Goal: Information Seeking & Learning: Learn about a topic

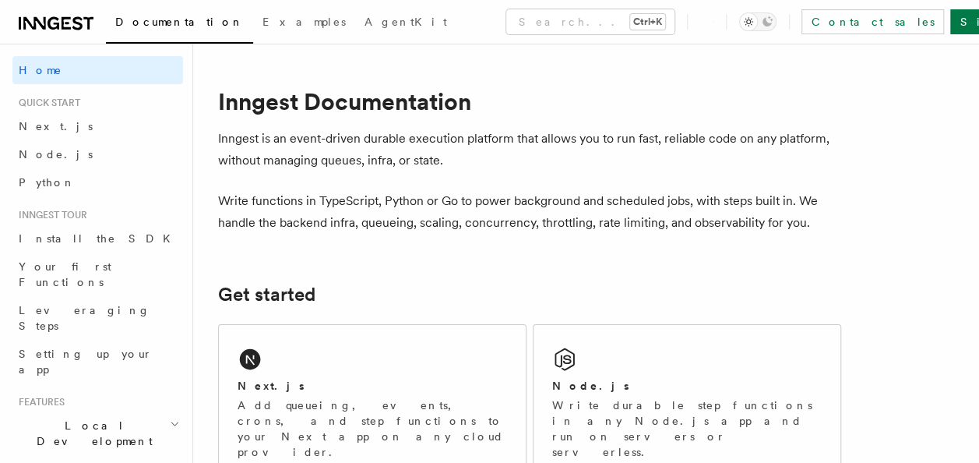
click at [317, 337] on div "Next.js Add queueing, events, crons, and step functions to your Next app on any…" at bounding box center [372, 401] width 307 height 153
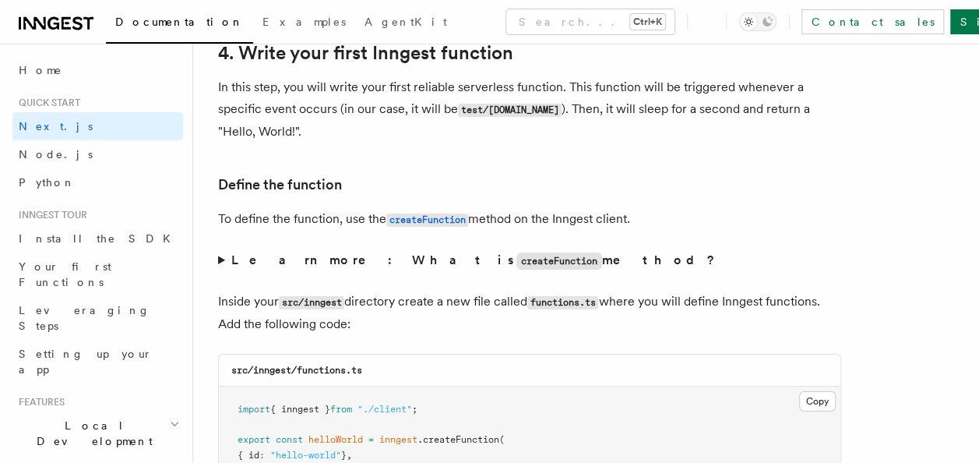
scroll to position [2532, 0]
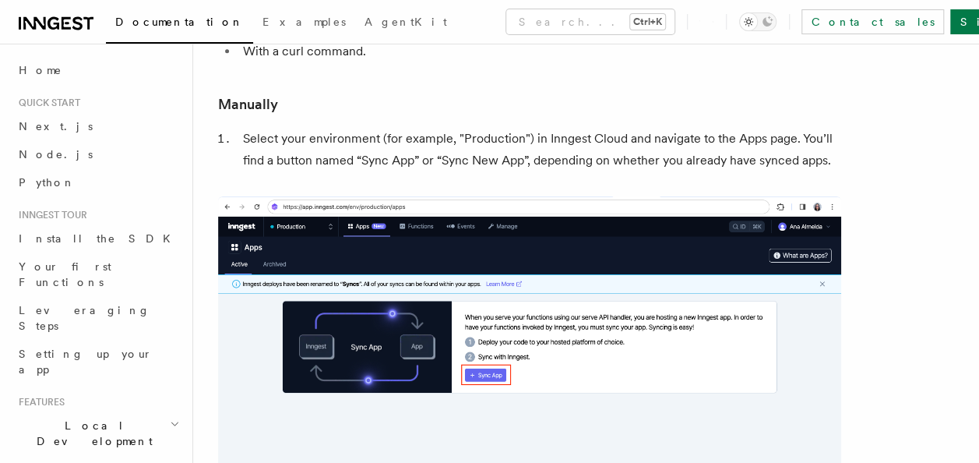
scroll to position [326, 0]
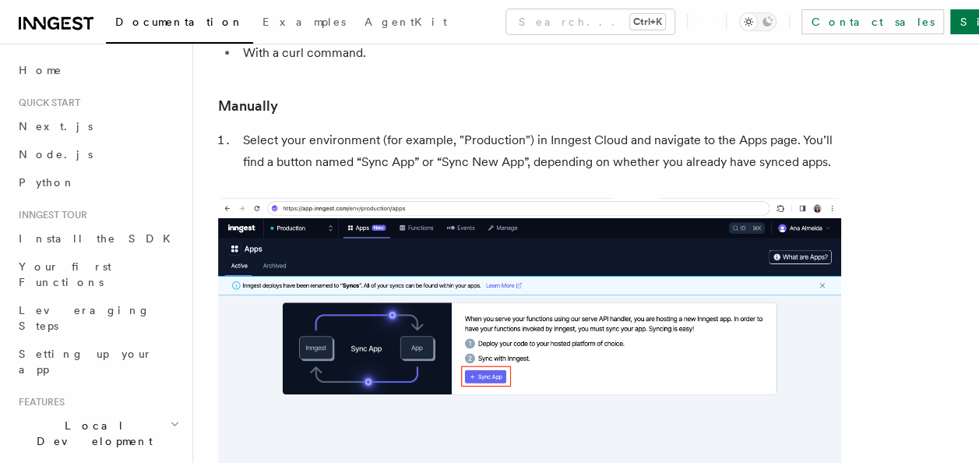
click at [516, 259] on img at bounding box center [529, 384] width 623 height 373
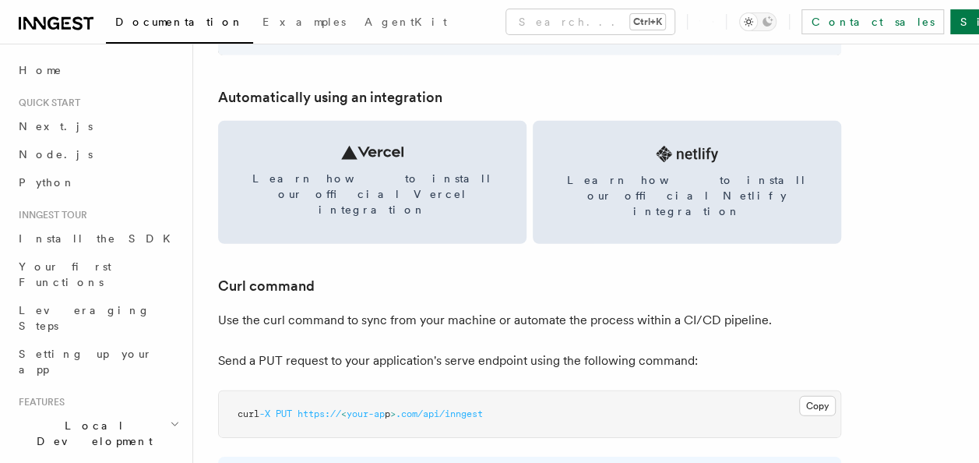
scroll to position [2141, 0]
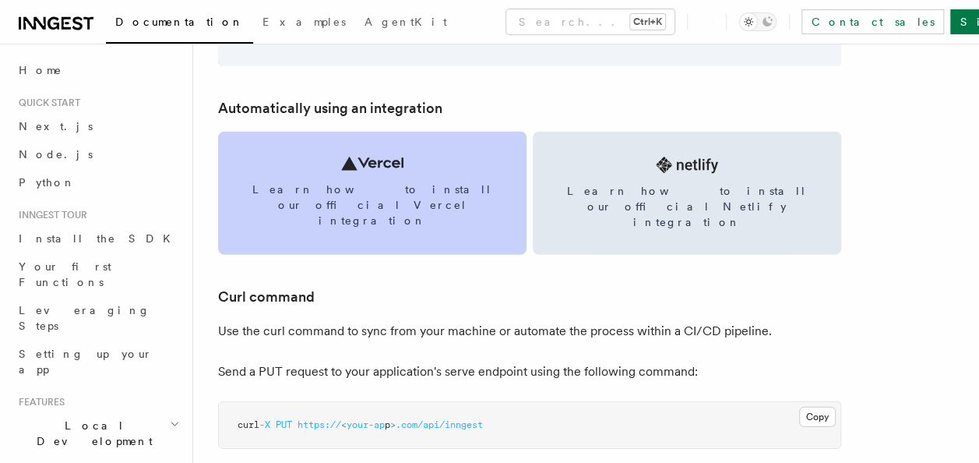
click at [427, 206] on link "Learn how to install our official Vercel integration" at bounding box center [372, 193] width 309 height 123
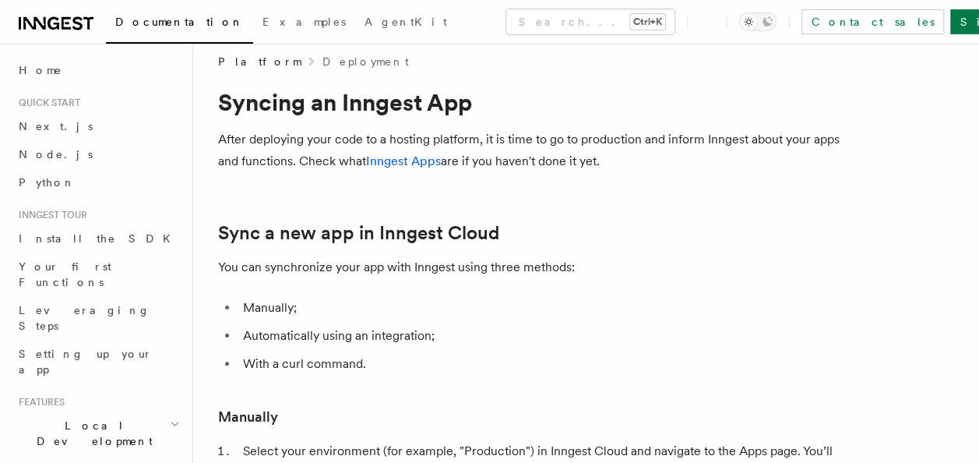
scroll to position [0, 0]
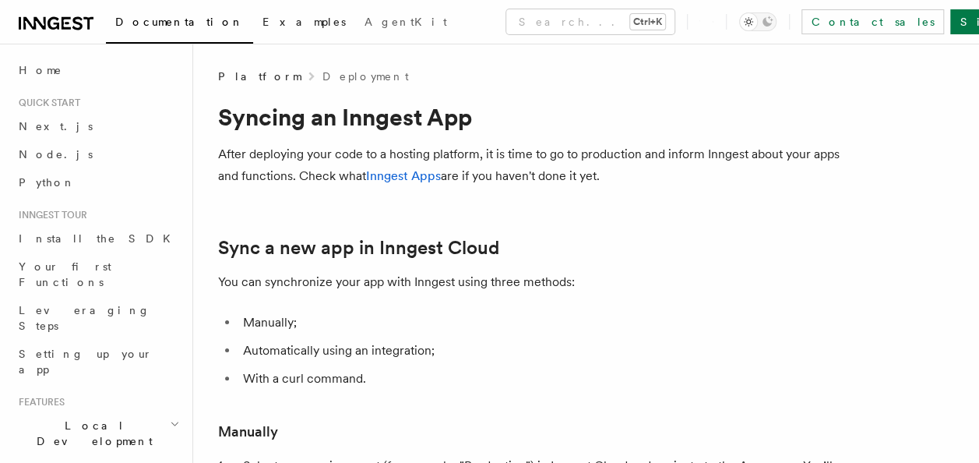
click at [253, 31] on link "Examples" at bounding box center [304, 23] width 102 height 37
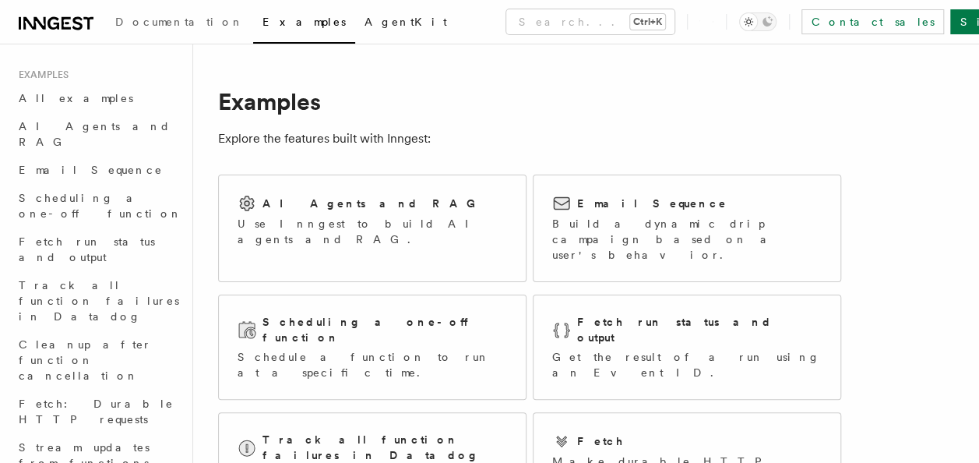
click at [365, 23] on span "AgentKit" at bounding box center [406, 22] width 83 height 12
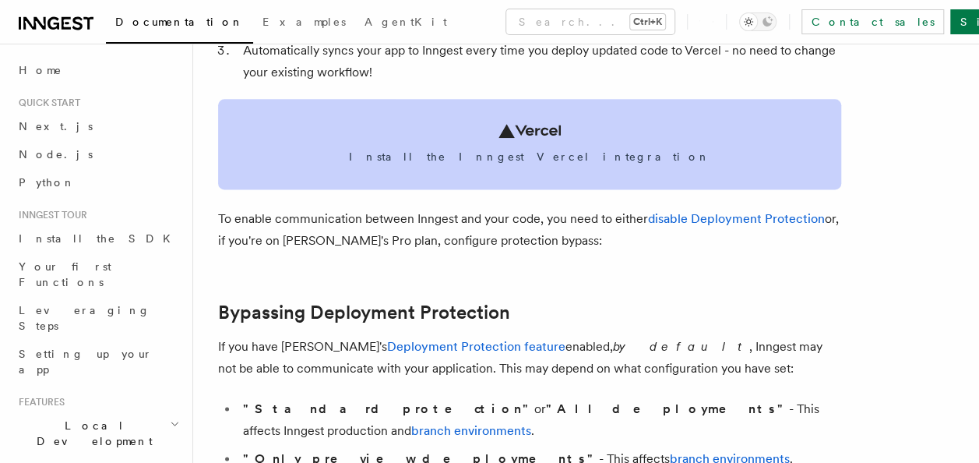
scroll to position [926, 0]
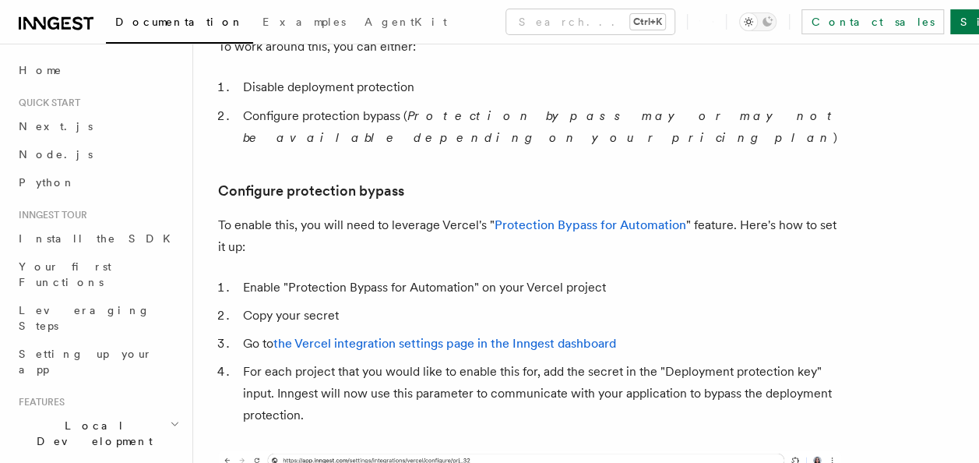
scroll to position [1354, 0]
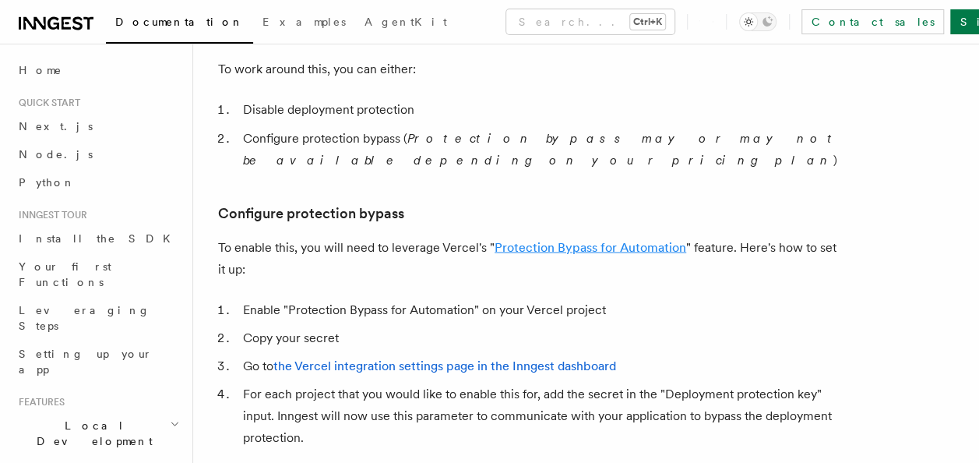
click at [550, 239] on link "Protection Bypass for Automation" at bounding box center [591, 246] width 192 height 15
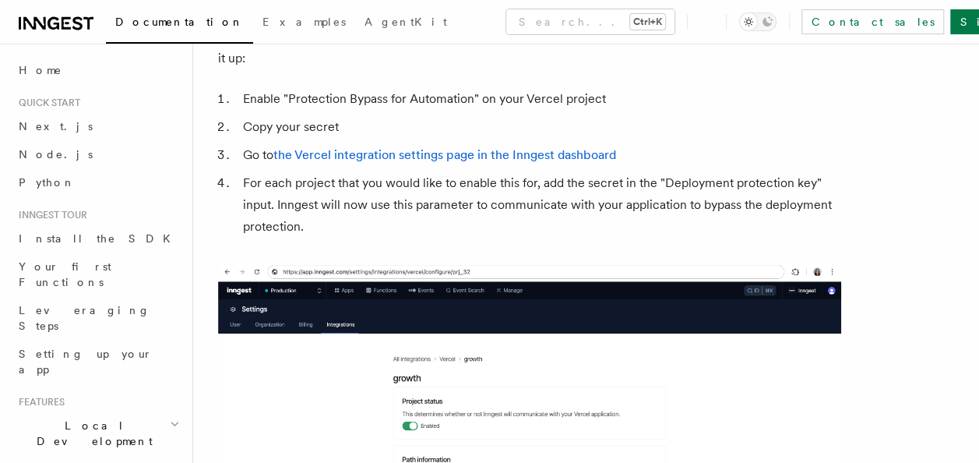
scroll to position [1512, 0]
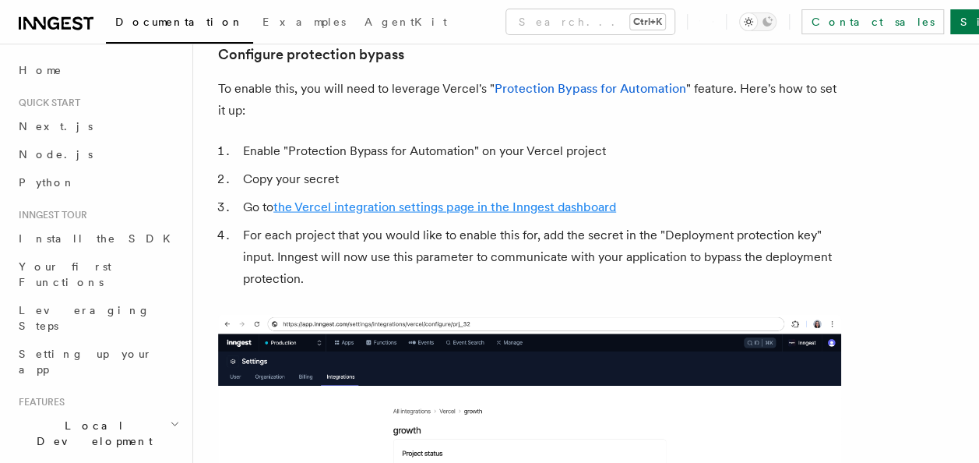
click at [513, 199] on link "the Vercel integration settings page in the Inngest dashboard" at bounding box center [444, 206] width 343 height 15
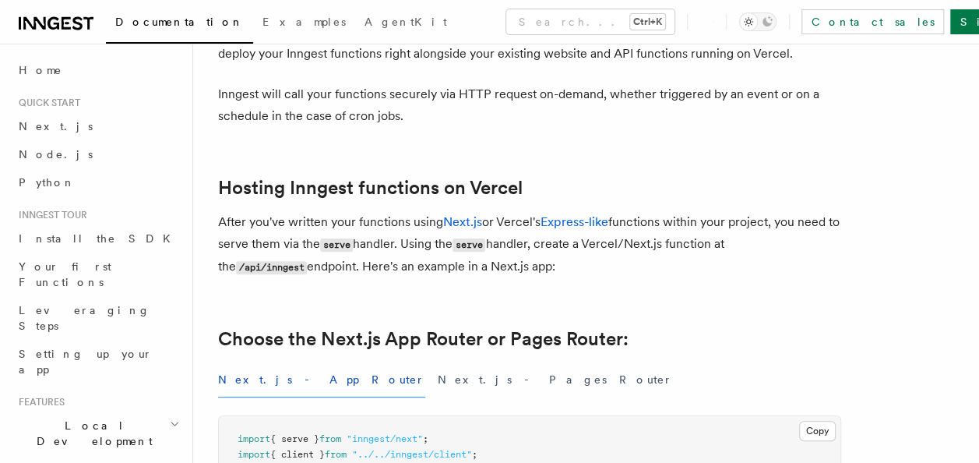
scroll to position [104, 0]
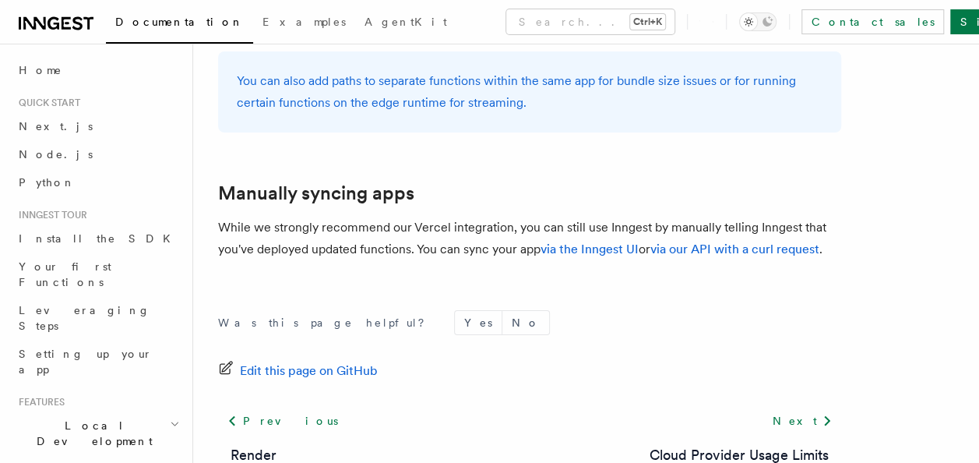
scroll to position [2746, 0]
click at [455, 310] on button "Yes" at bounding box center [478, 321] width 47 height 23
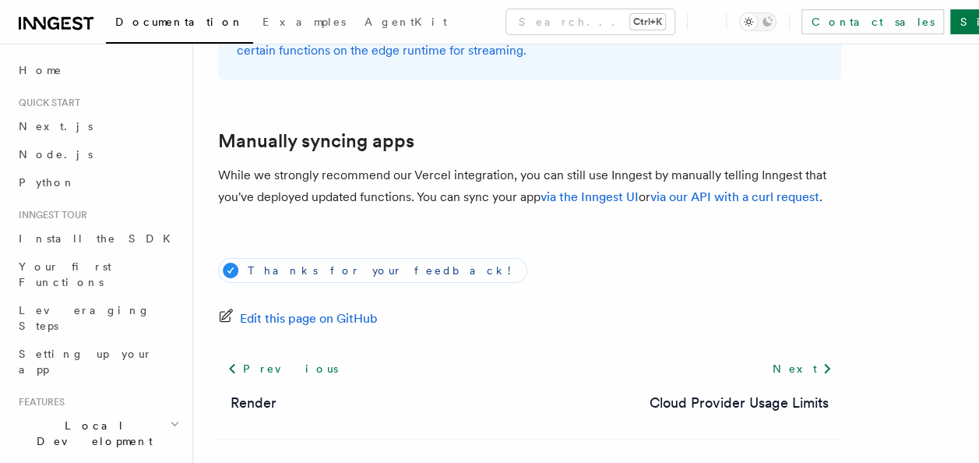
scroll to position [2808, 0]
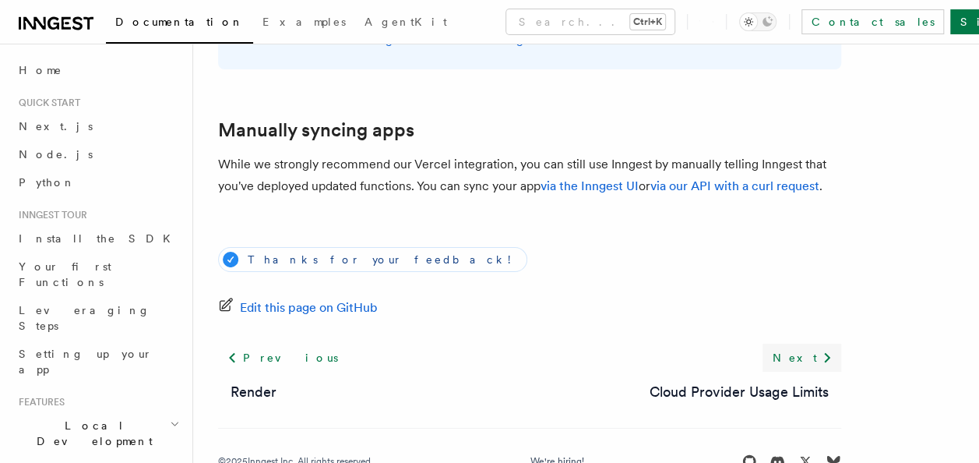
click at [792, 344] on link "Next" at bounding box center [802, 358] width 79 height 28
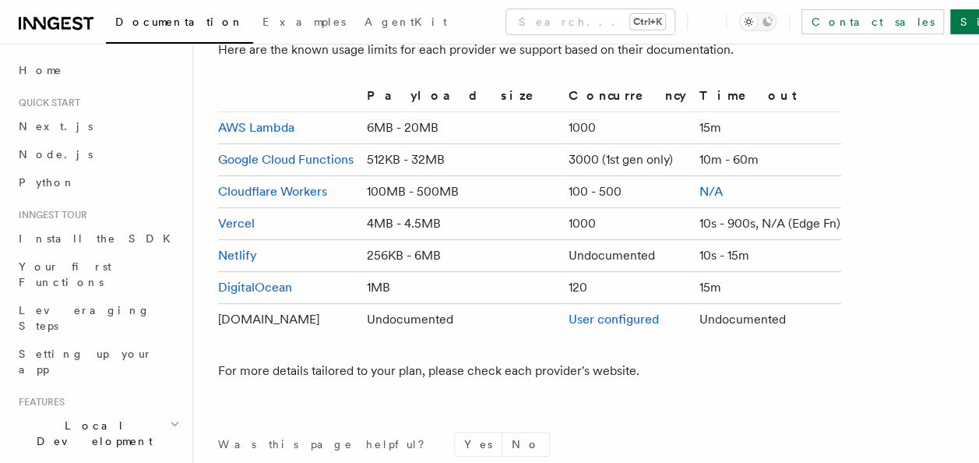
scroll to position [393, 0]
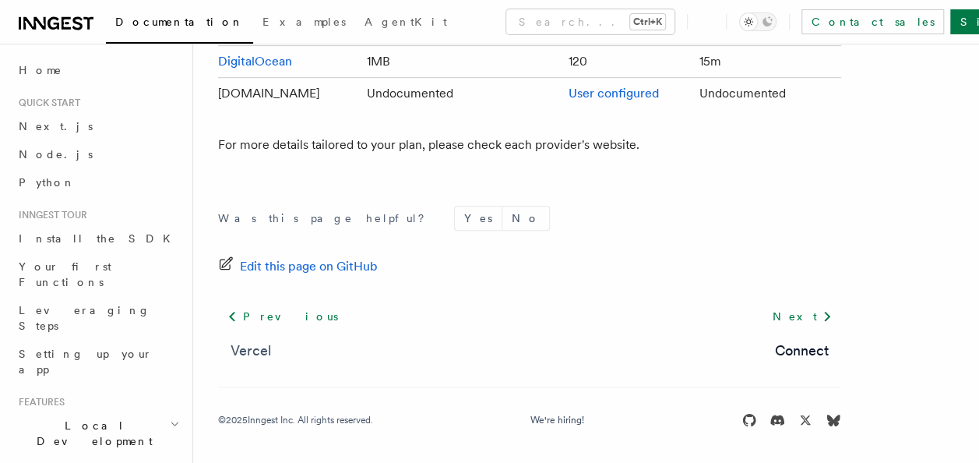
click at [252, 353] on link "Vercel" at bounding box center [251, 351] width 41 height 22
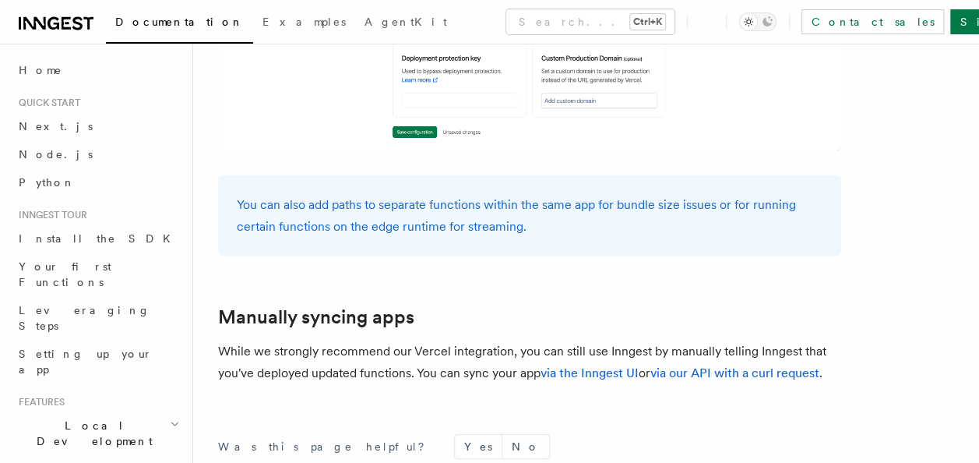
scroll to position [2808, 0]
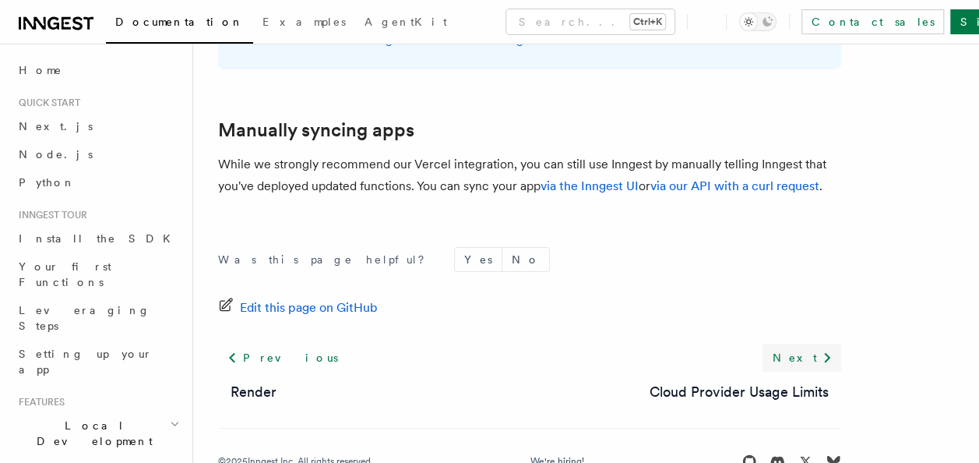
click at [807, 344] on link "Next" at bounding box center [802, 358] width 79 height 28
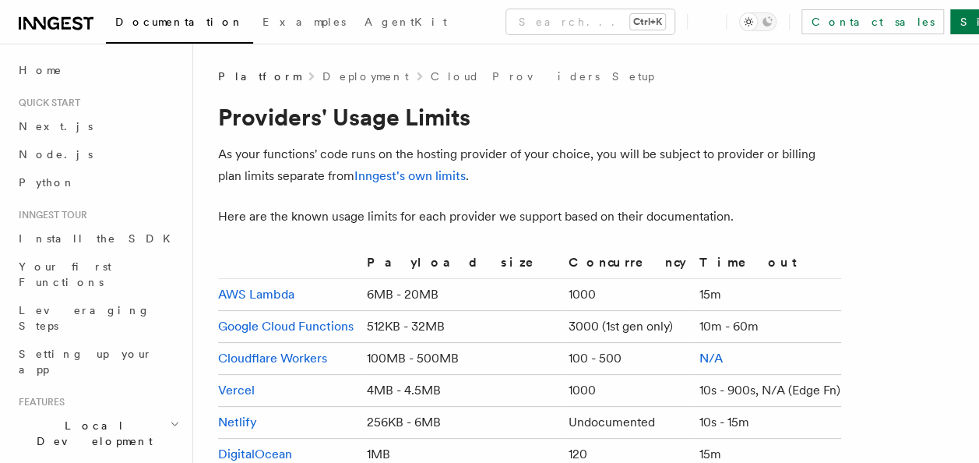
scroll to position [393, 0]
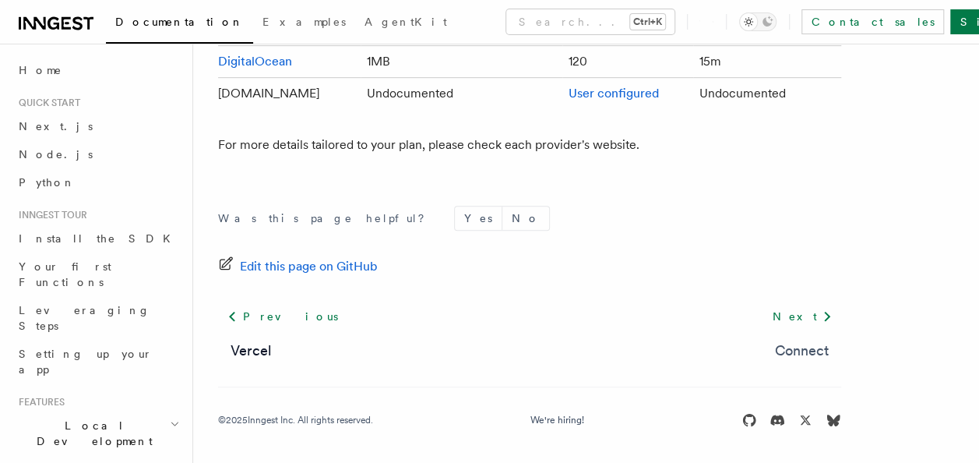
click at [791, 352] on link "Connect" at bounding box center [802, 351] width 54 height 22
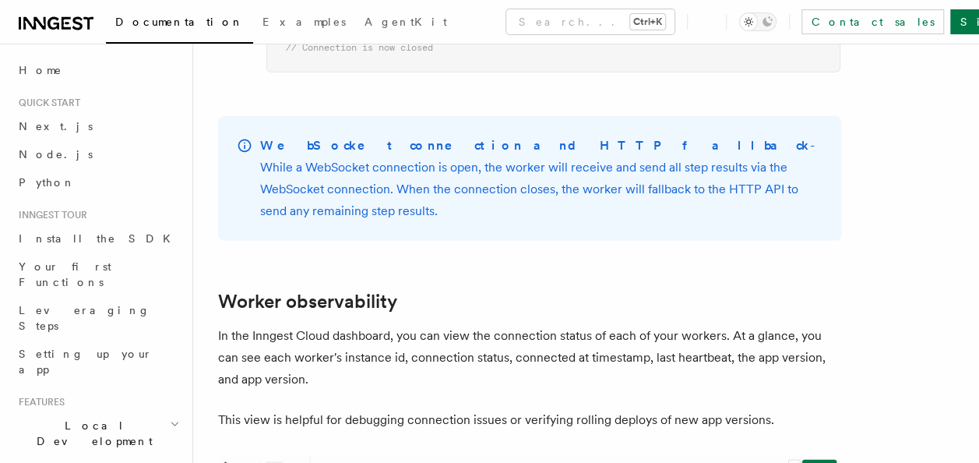
scroll to position [5108, 0]
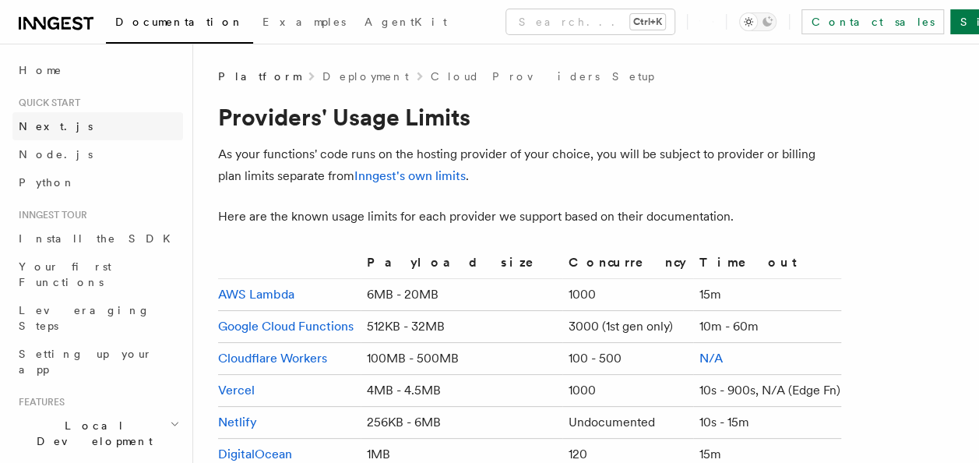
click at [62, 123] on link "Next.js" at bounding box center [97, 126] width 171 height 28
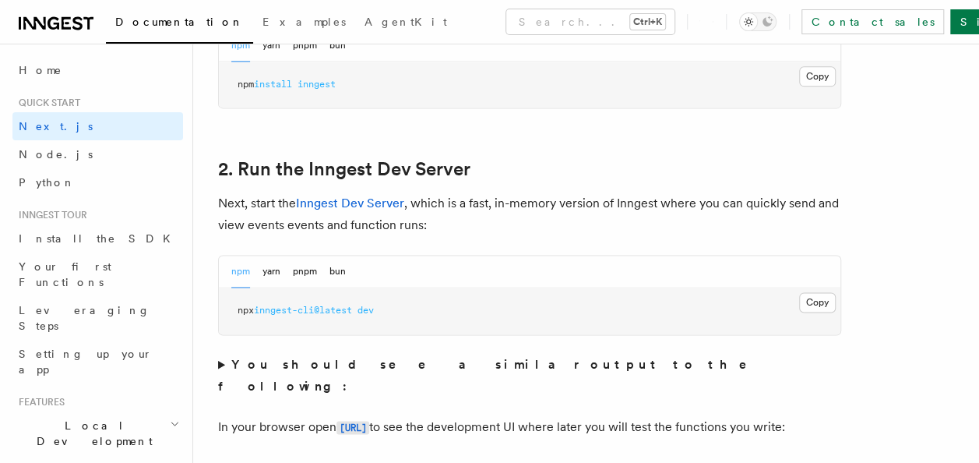
scroll to position [999, 0]
click at [824, 303] on button "Copy Copied" at bounding box center [817, 301] width 37 height 20
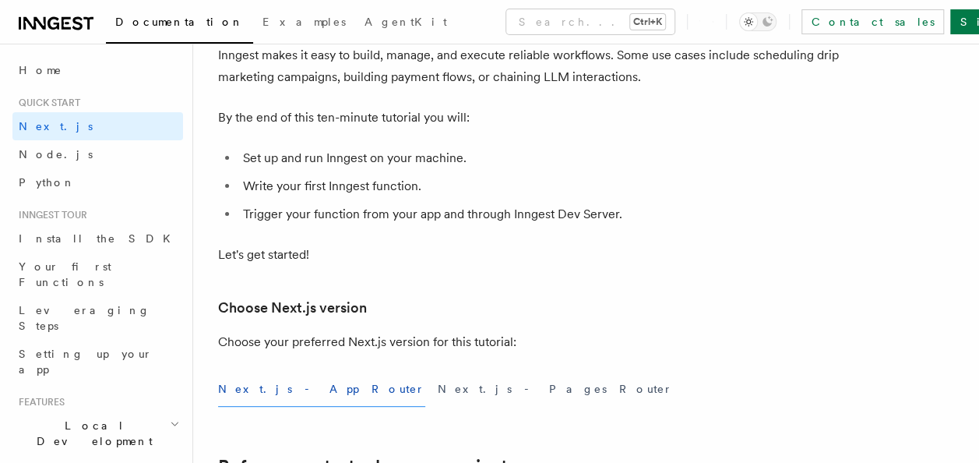
scroll to position [0, 0]
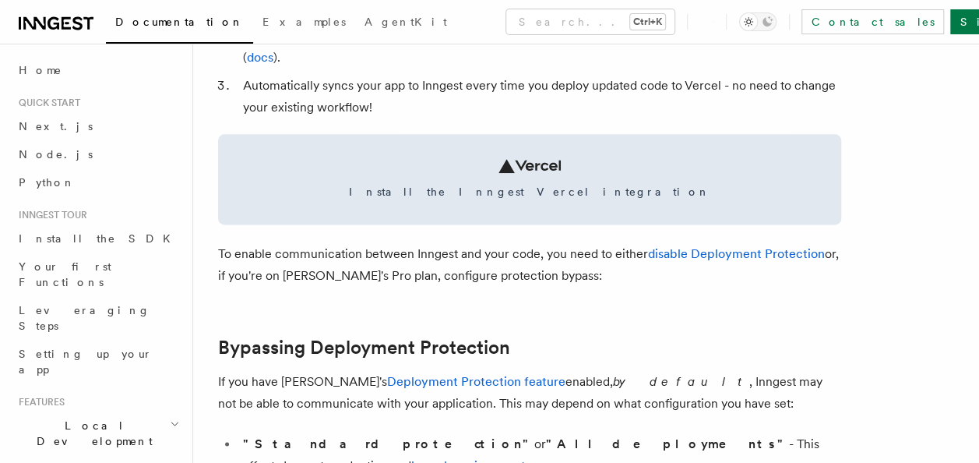
scroll to position [1, 0]
click at [253, 34] on link "Examples" at bounding box center [304, 23] width 102 height 37
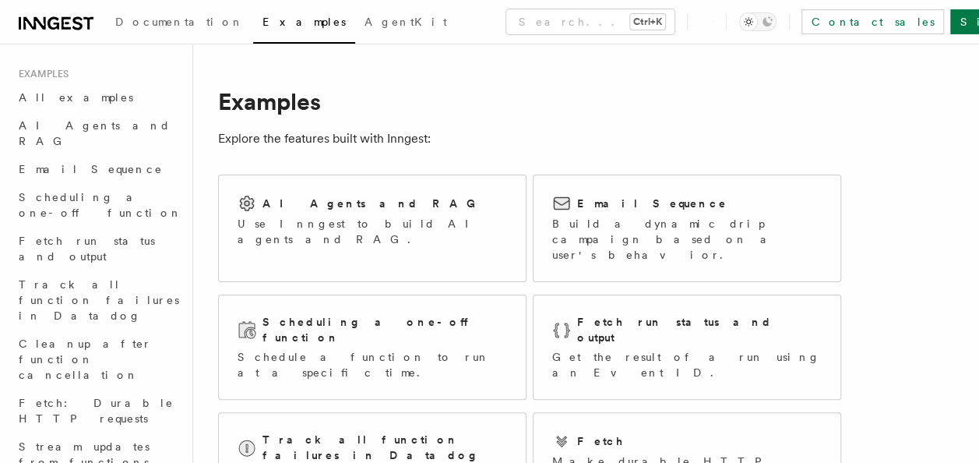
scroll to position [2, 0]
click at [355, 35] on link "AgentKit" at bounding box center [405, 23] width 101 height 37
click at [164, 23] on span "Documentation" at bounding box center [179, 22] width 129 height 12
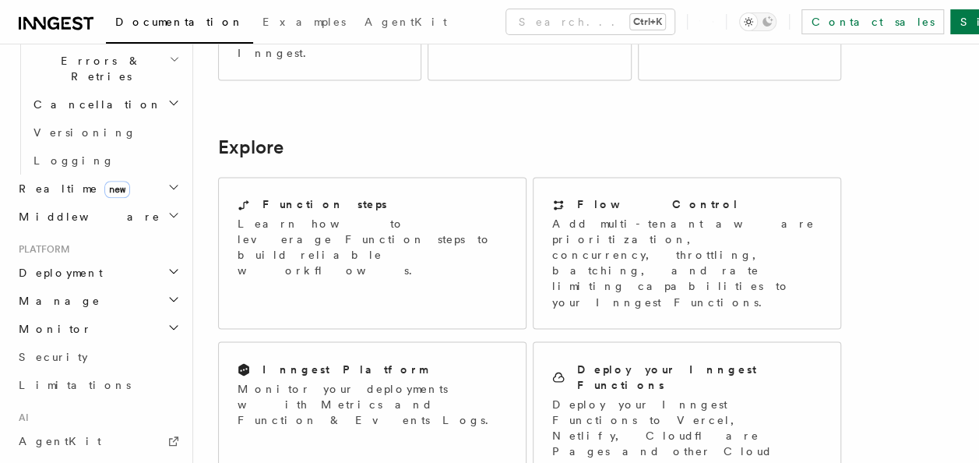
scroll to position [784, 0]
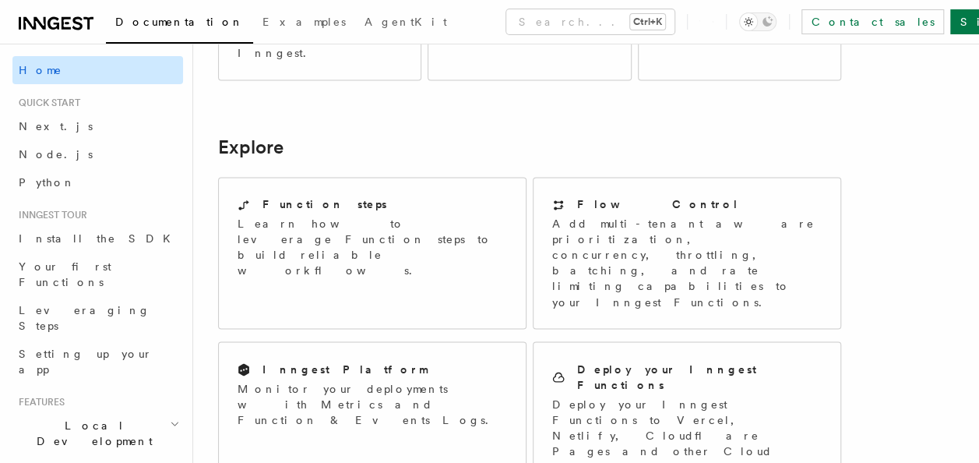
click at [37, 79] on link "Home" at bounding box center [97, 70] width 171 height 28
